Goal: Information Seeking & Learning: Learn about a topic

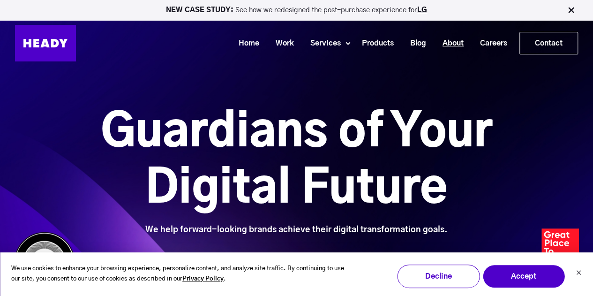
click at [453, 40] on link "About" at bounding box center [449, 43] width 37 height 17
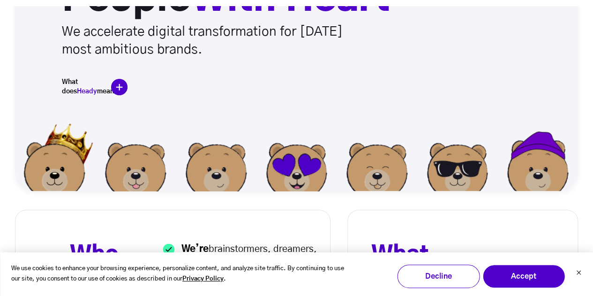
scroll to position [173, 0]
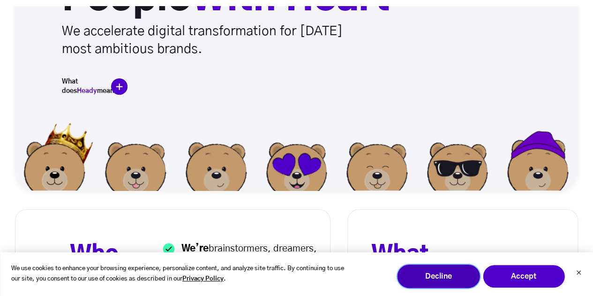
click at [441, 277] on button "Decline" at bounding box center [438, 275] width 82 height 23
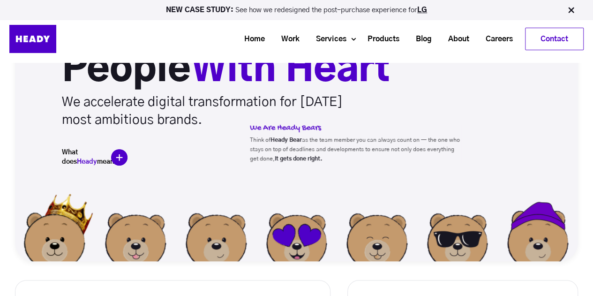
scroll to position [102, 0]
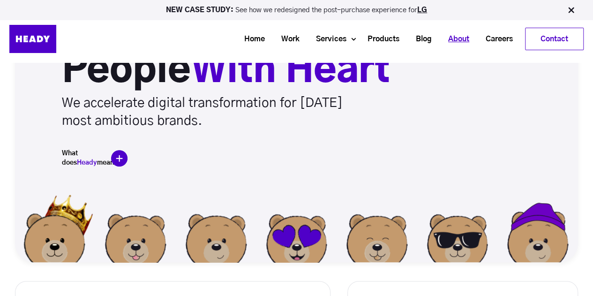
click at [460, 35] on link "About" at bounding box center [454, 38] width 37 height 17
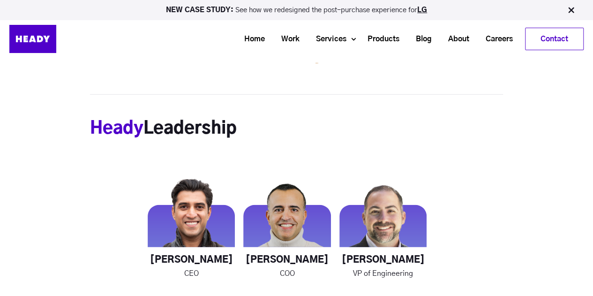
scroll to position [1258, 0]
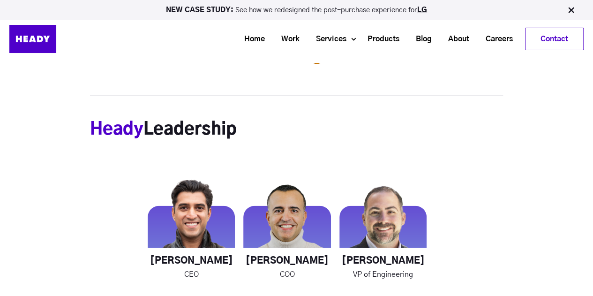
click at [287, 76] on h2 "Meet the Team" at bounding box center [219, 66] width 258 height 59
drag, startPoint x: 285, startPoint y: 153, endPoint x: 267, endPoint y: 143, distance: 20.2
click at [267, 143] on h3 "Heady Leadership" at bounding box center [296, 129] width 413 height 68
